Goal: Information Seeking & Learning: Check status

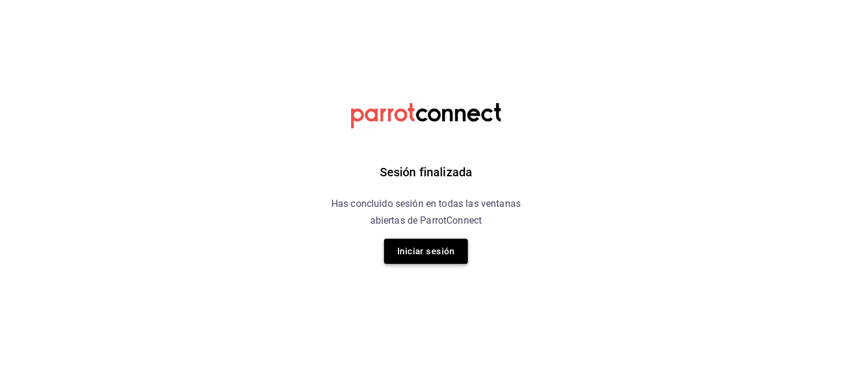
click at [448, 241] on button "Iniciar sesión" at bounding box center [426, 250] width 84 height 25
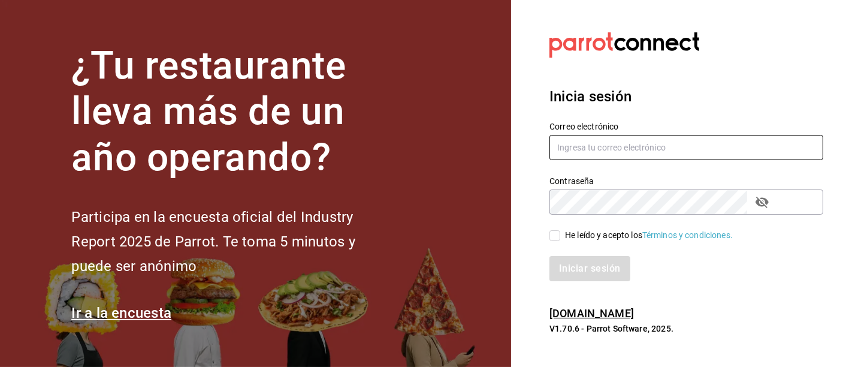
type input "[PERSON_NAME][EMAIL_ADDRESS][DOMAIN_NAME]"
click at [558, 242] on div "Iniciar sesión" at bounding box center [679, 261] width 288 height 40
click at [554, 236] on input "He leído y acepto los Términos y condiciones." at bounding box center [554, 235] width 11 height 11
checkbox input "true"
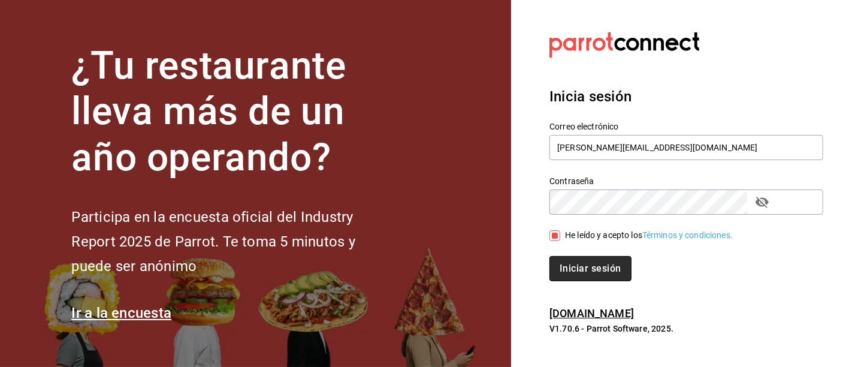
click at [575, 261] on button "Iniciar sesión" at bounding box center [589, 268] width 81 height 25
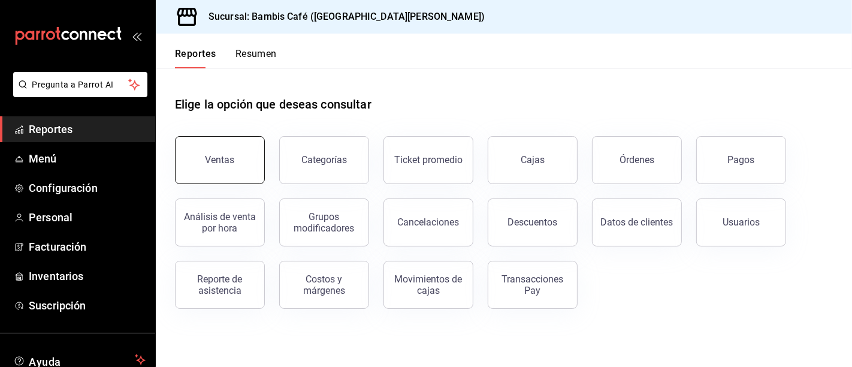
click at [205, 141] on button "Ventas" at bounding box center [220, 160] width 90 height 48
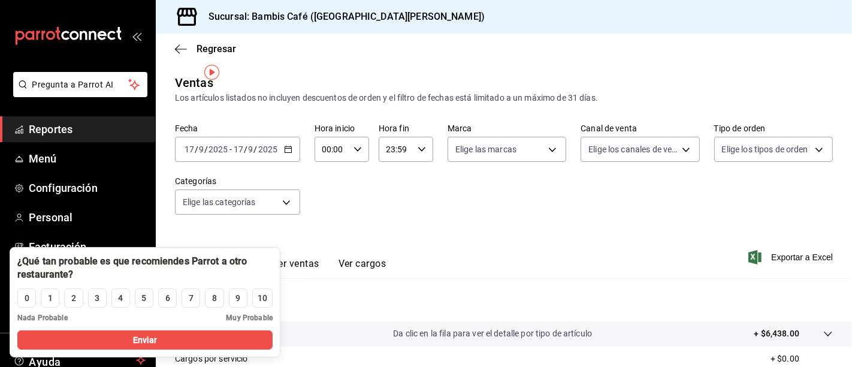
click at [281, 141] on div "[DATE] [DATE] - [DATE] [DATE]" at bounding box center [237, 149] width 125 height 25
click at [370, 243] on div "Ver resumen Ver ventas Ver cargos Exportar a Excel" at bounding box center [504, 253] width 696 height 49
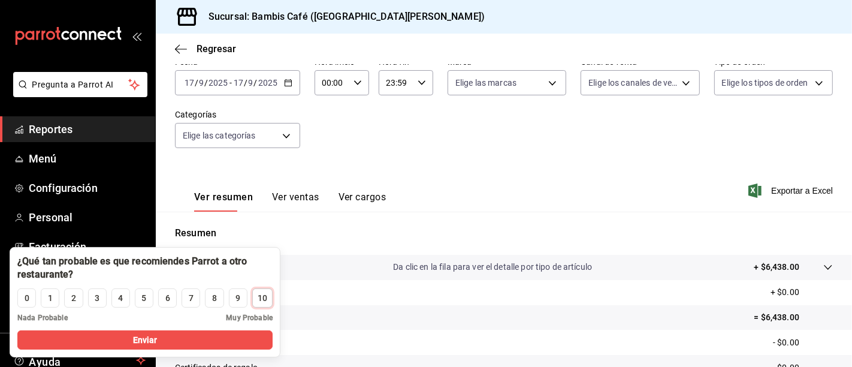
click at [270, 298] on button "10" at bounding box center [262, 297] width 20 height 19
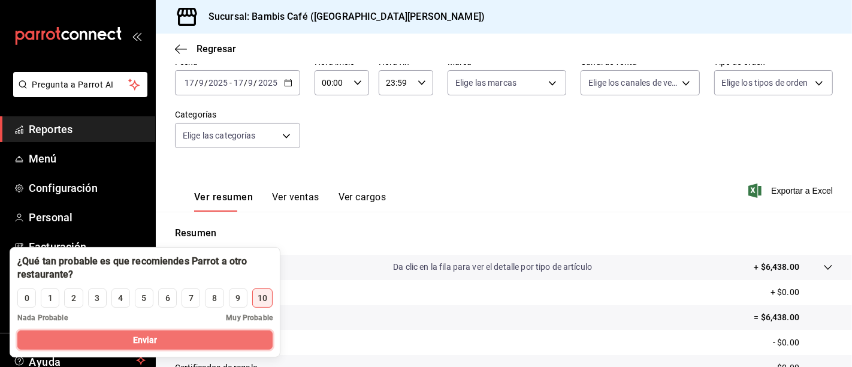
click at [252, 332] on button "Enviar" at bounding box center [144, 339] width 255 height 19
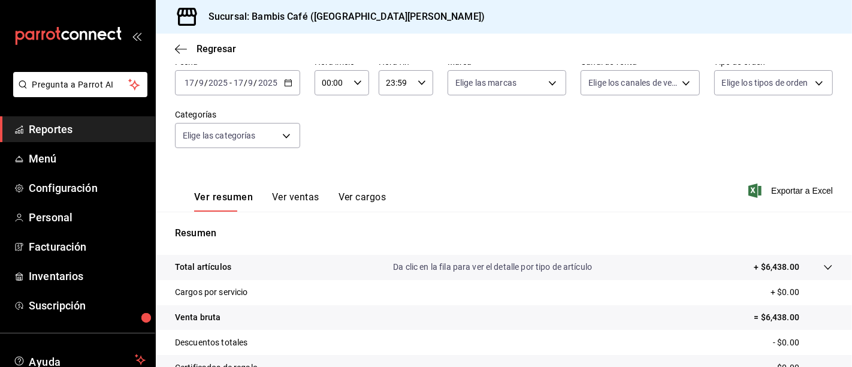
click at [284, 78] on icon "button" at bounding box center [288, 82] width 8 height 8
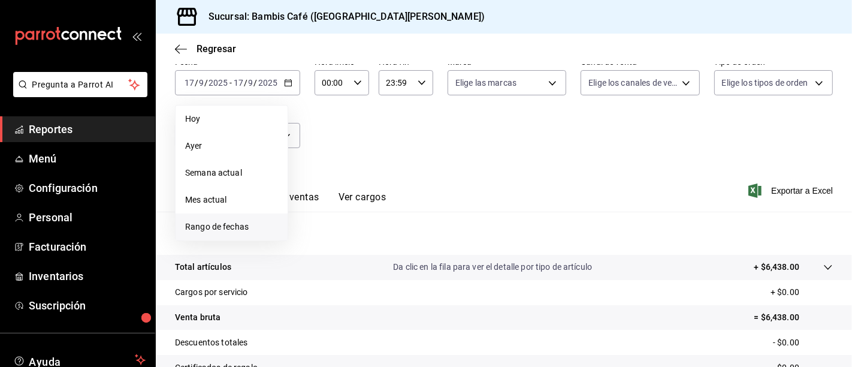
click at [222, 220] on span "Rango de fechas" at bounding box center [231, 226] width 93 height 13
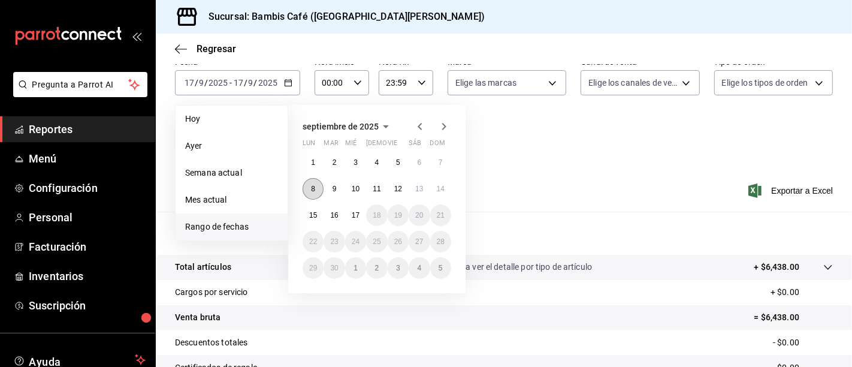
click at [311, 185] on abbr "8" at bounding box center [313, 189] width 4 height 8
click at [437, 178] on button "14" at bounding box center [440, 189] width 21 height 22
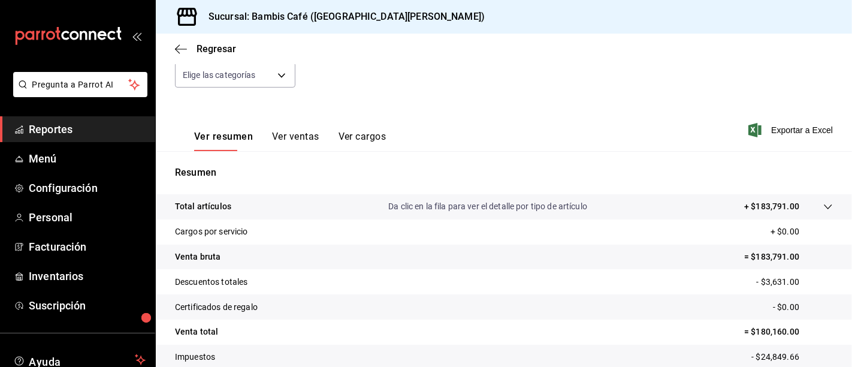
scroll to position [177, 0]
